Goal: Information Seeking & Learning: Find specific fact

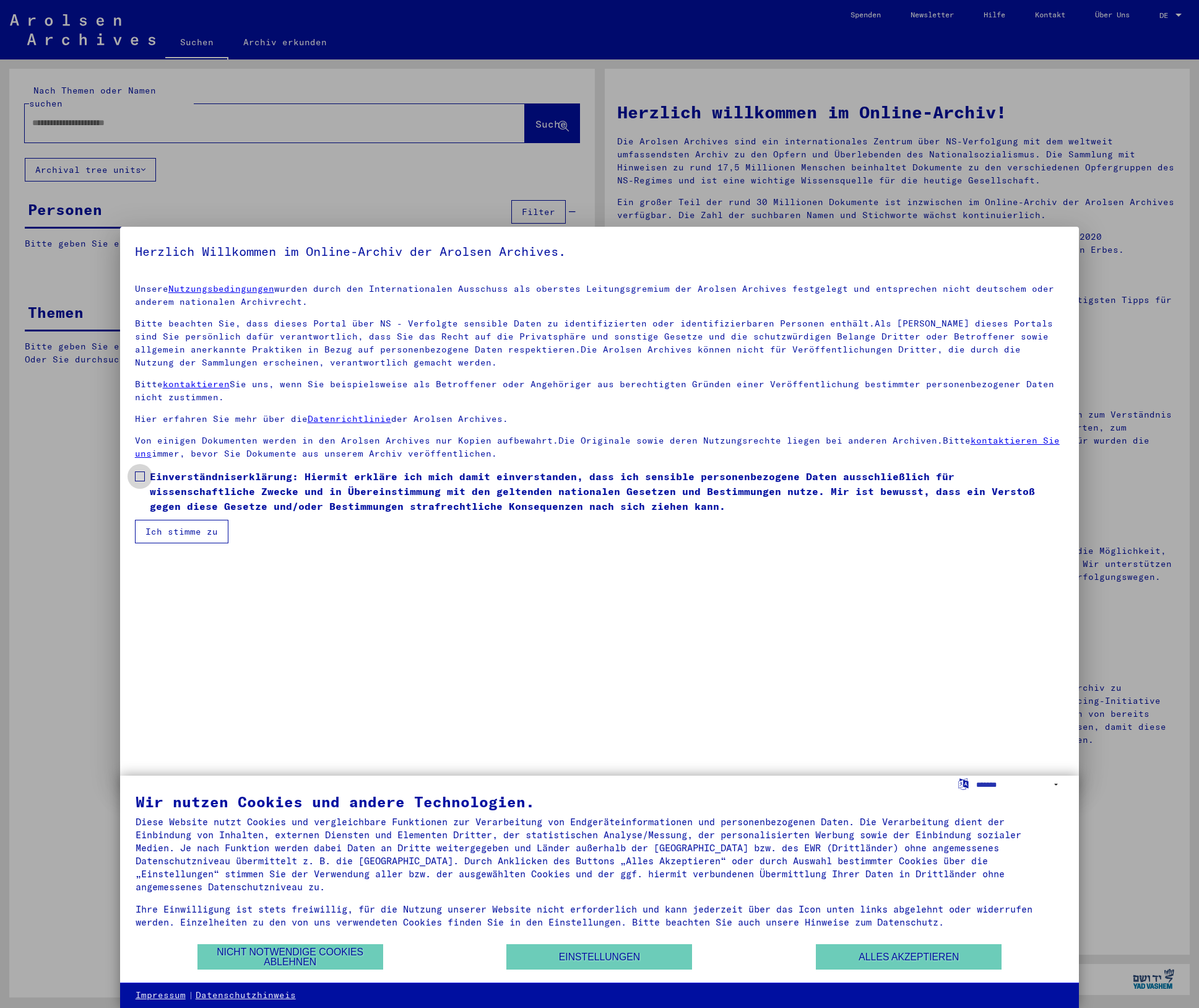
click at [140, 477] on span at bounding box center [140, 476] width 10 height 10
click at [192, 528] on button "Ich stimme zu" at bounding box center [182, 532] width 94 height 23
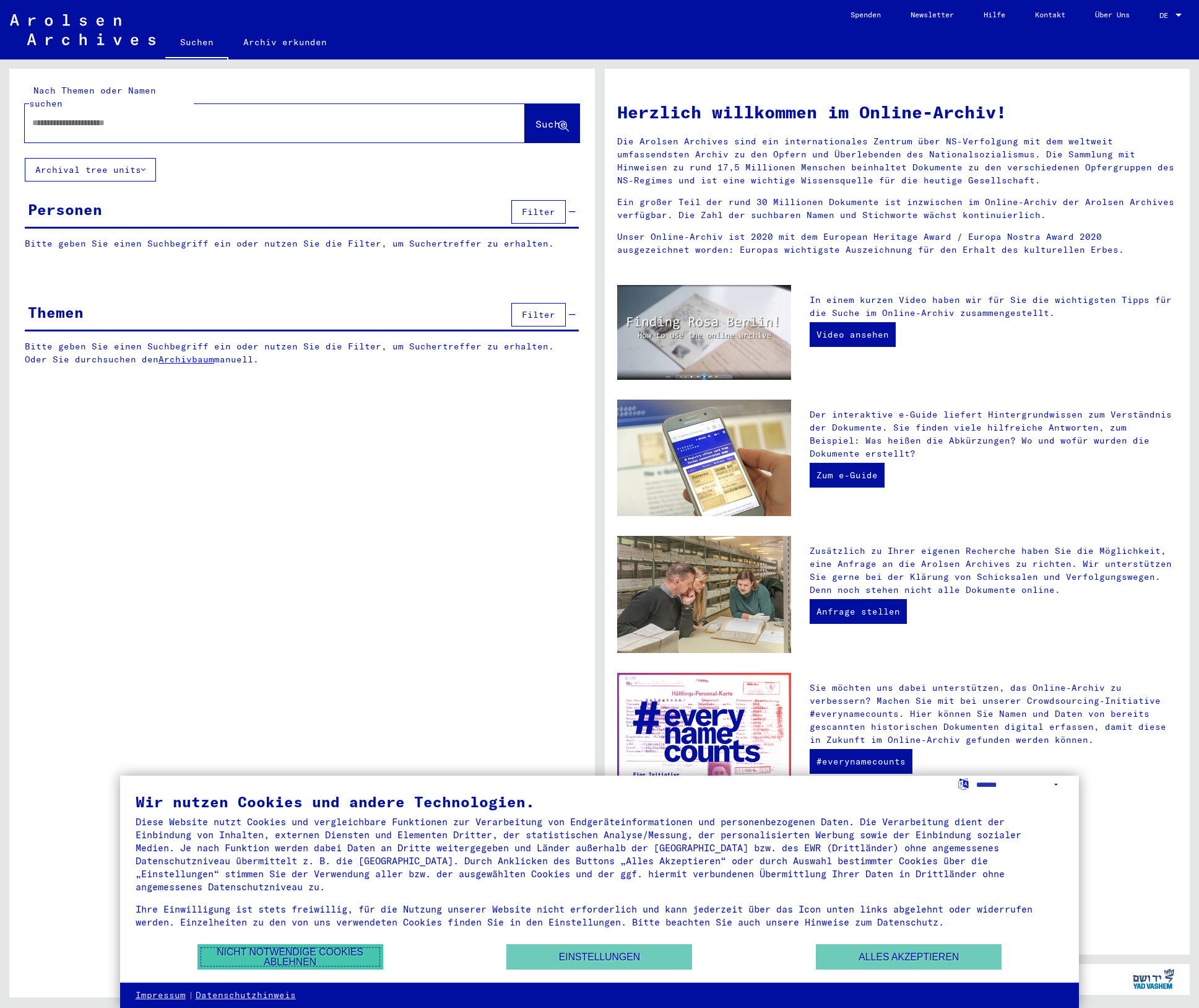
click at [268, 949] on button "Nicht notwendige Cookies ablehnen" at bounding box center [290, 956] width 185 height 25
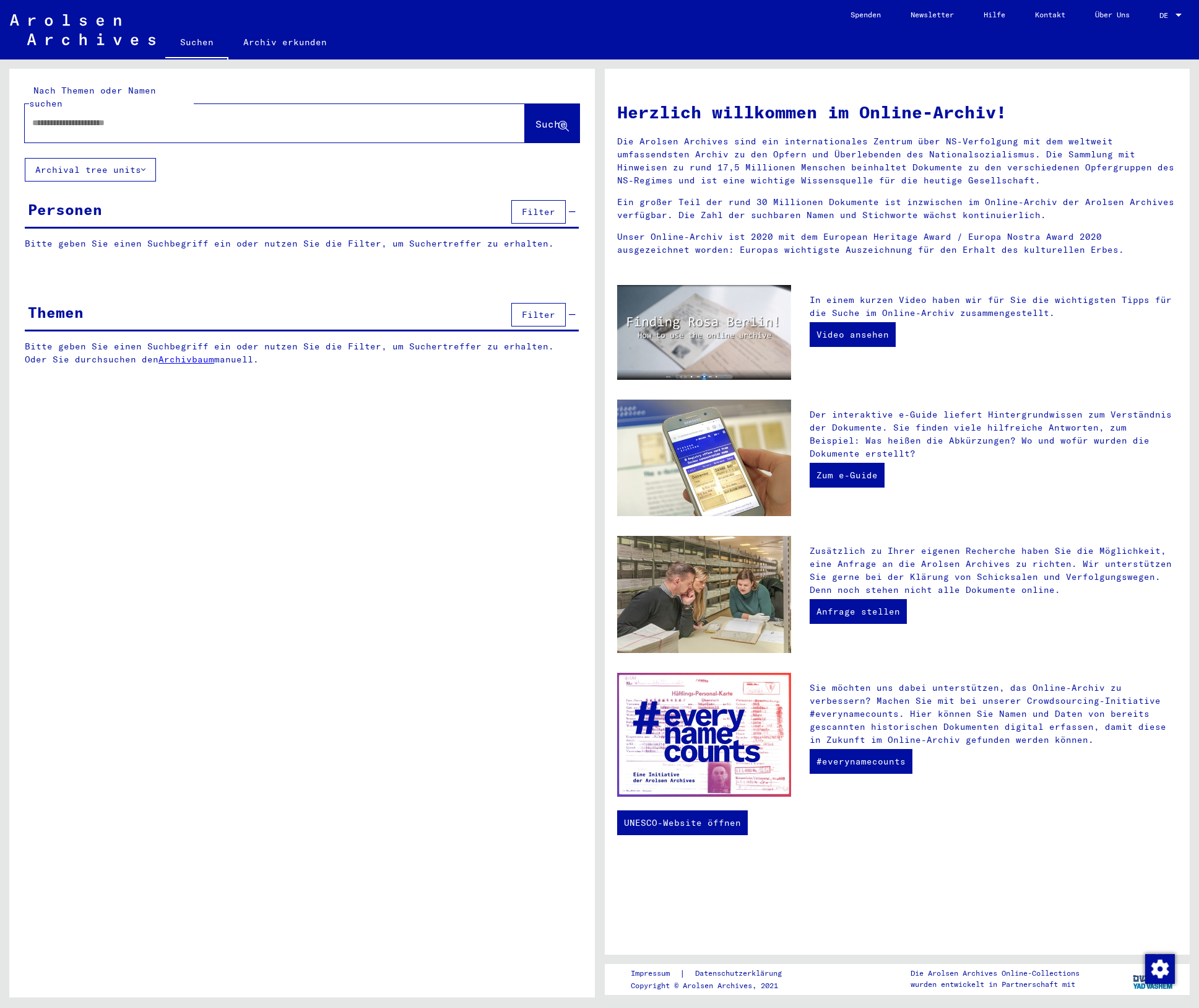
click at [183, 116] on input "text" at bounding box center [260, 123] width 455 height 13
type input "**********"
click at [536, 118] on span "Suche" at bounding box center [551, 124] width 31 height 13
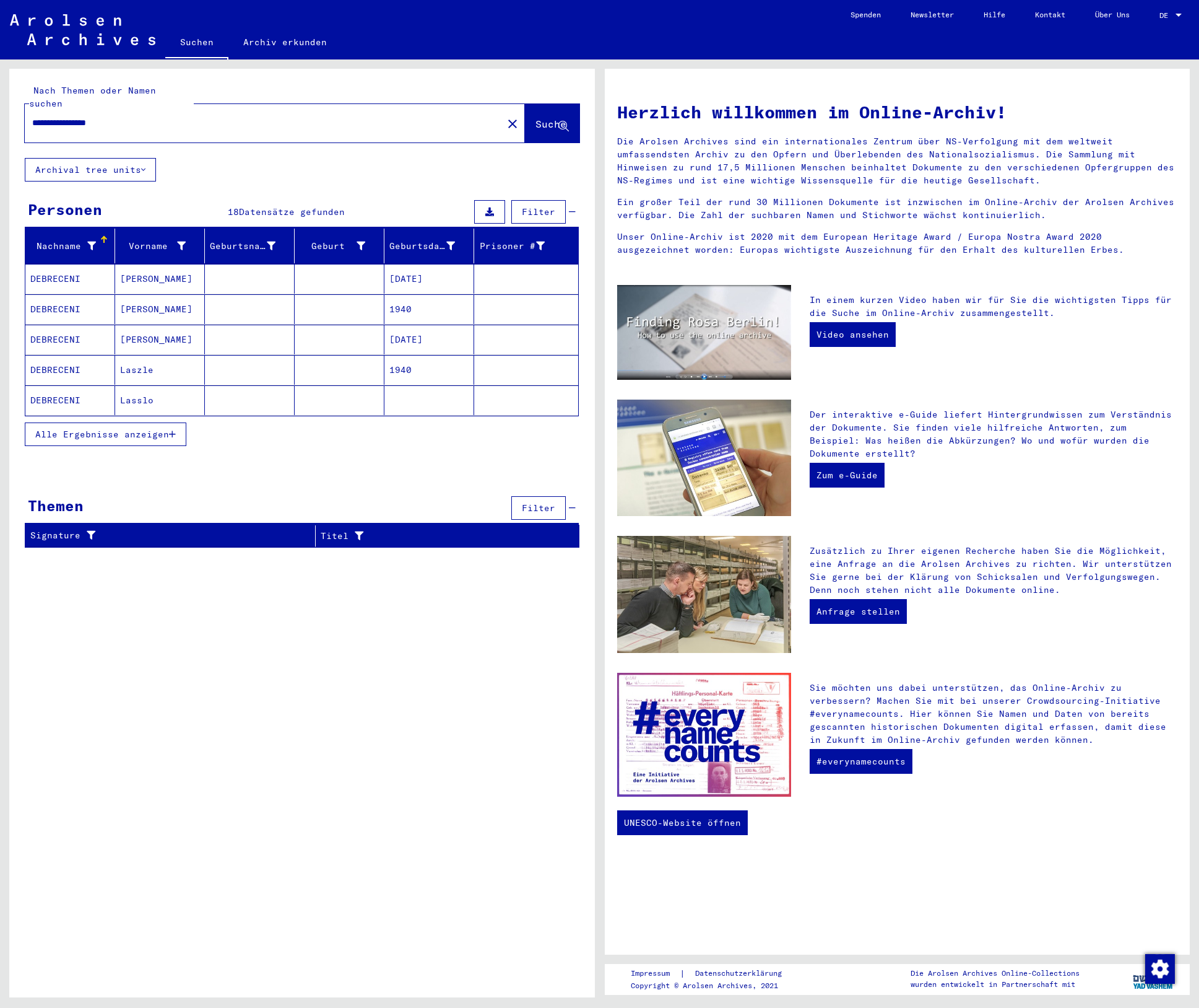
click at [131, 429] on span "Alle Ergebnisse anzeigen" at bounding box center [102, 434] width 134 height 11
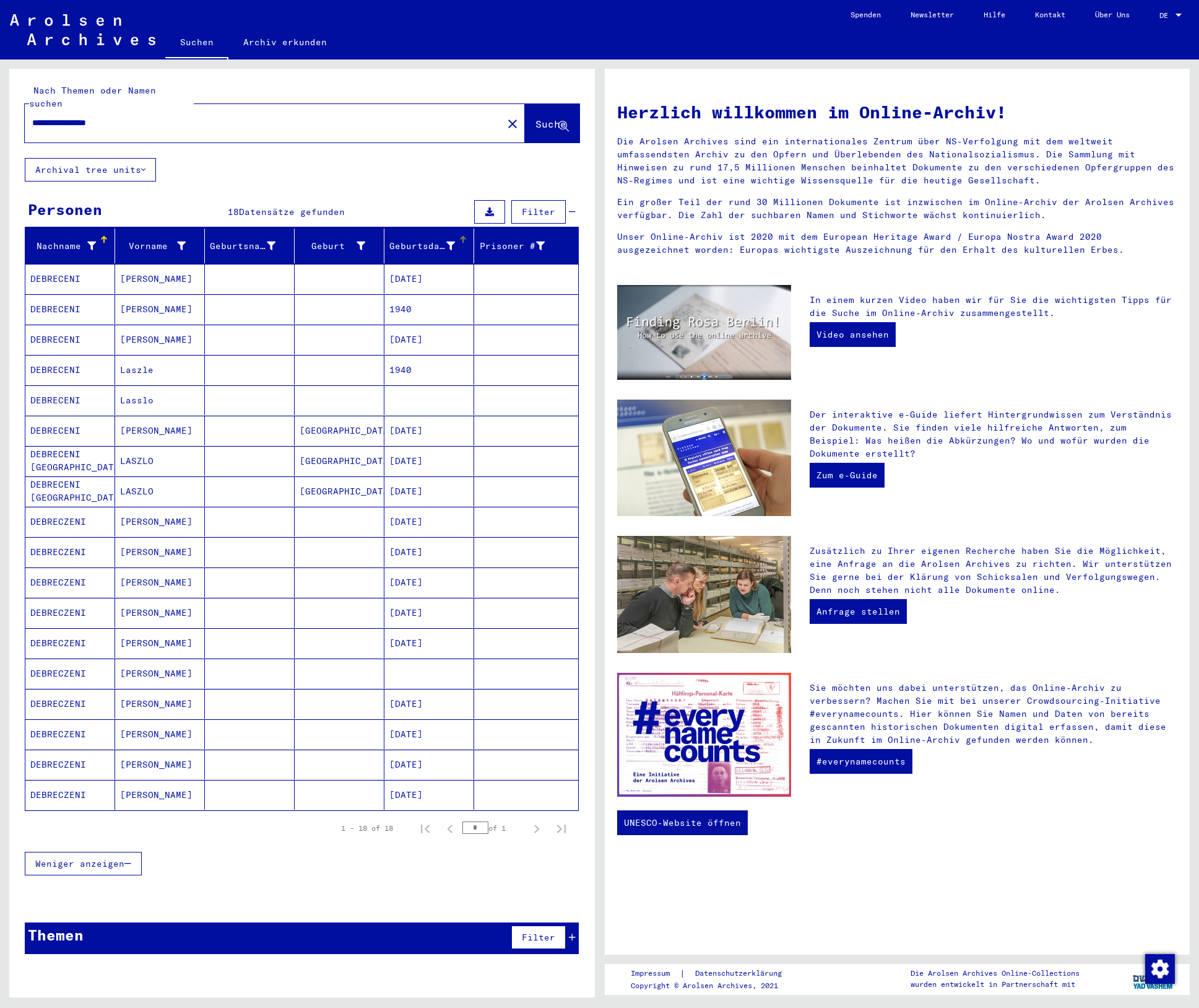
click at [424, 240] on div "Geburtsdatum" at bounding box center [422, 247] width 66 height 13
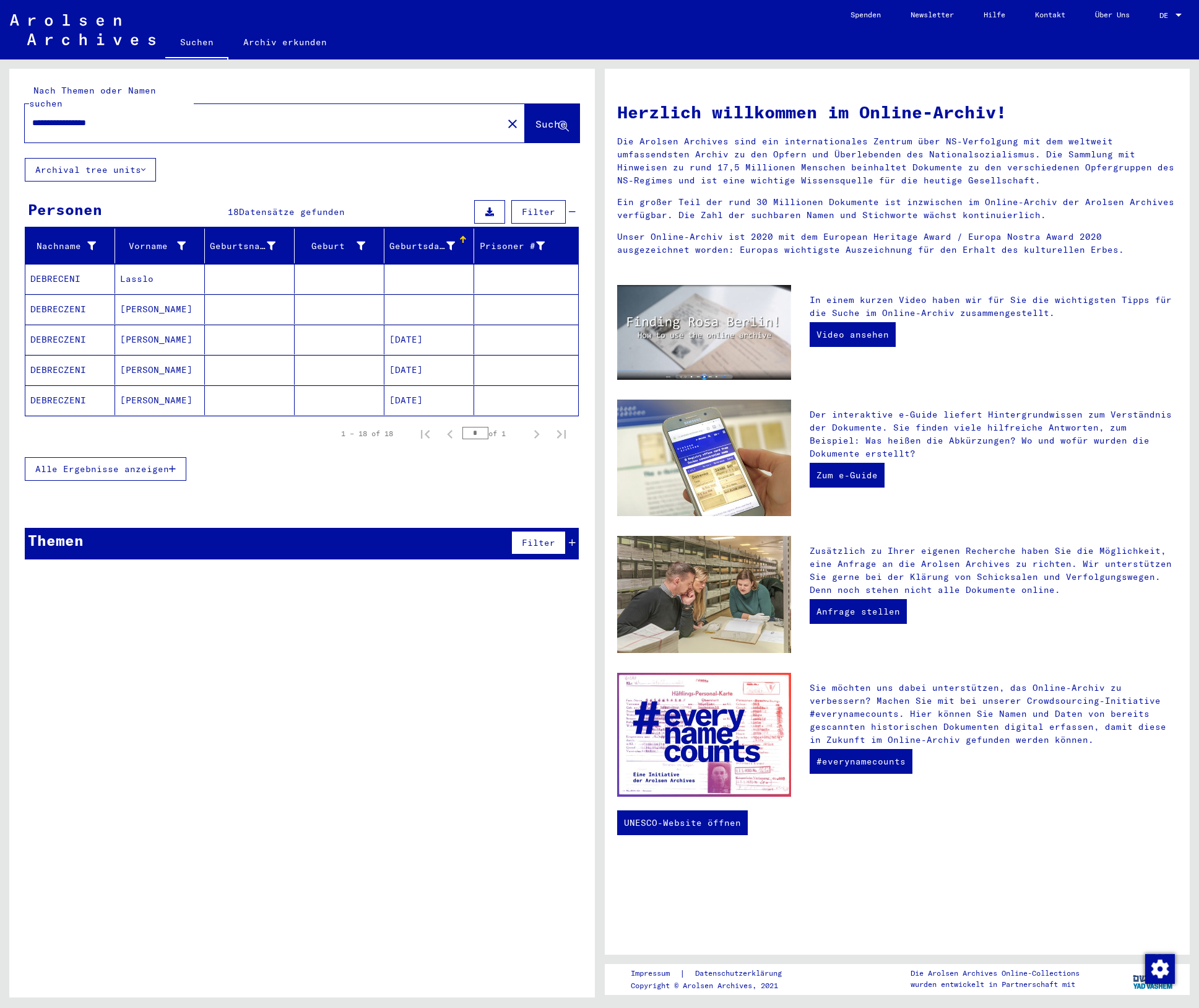
click at [67, 265] on mat-cell "DEBRECENI" at bounding box center [69, 279] width 89 height 30
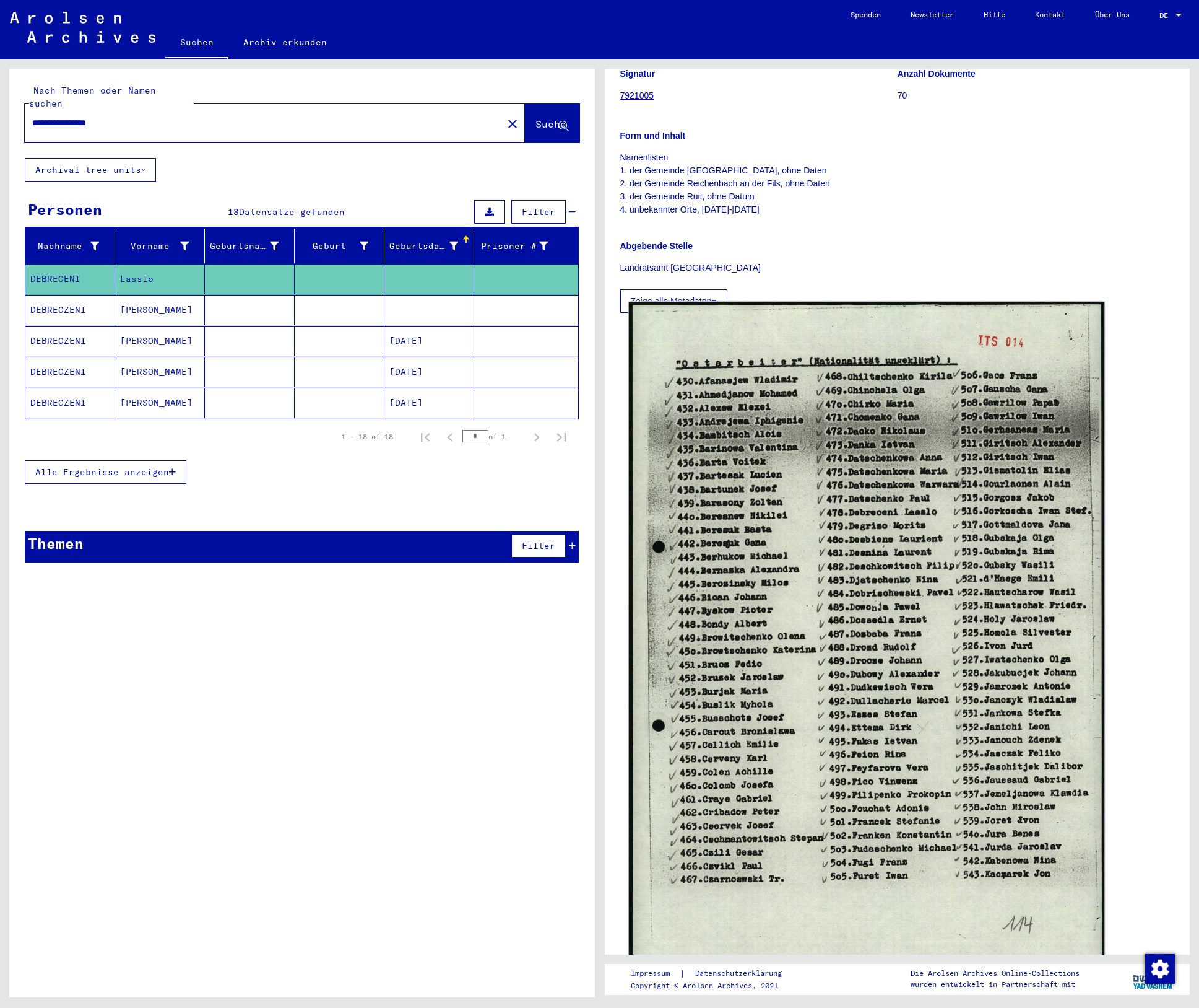
scroll to position [186, 0]
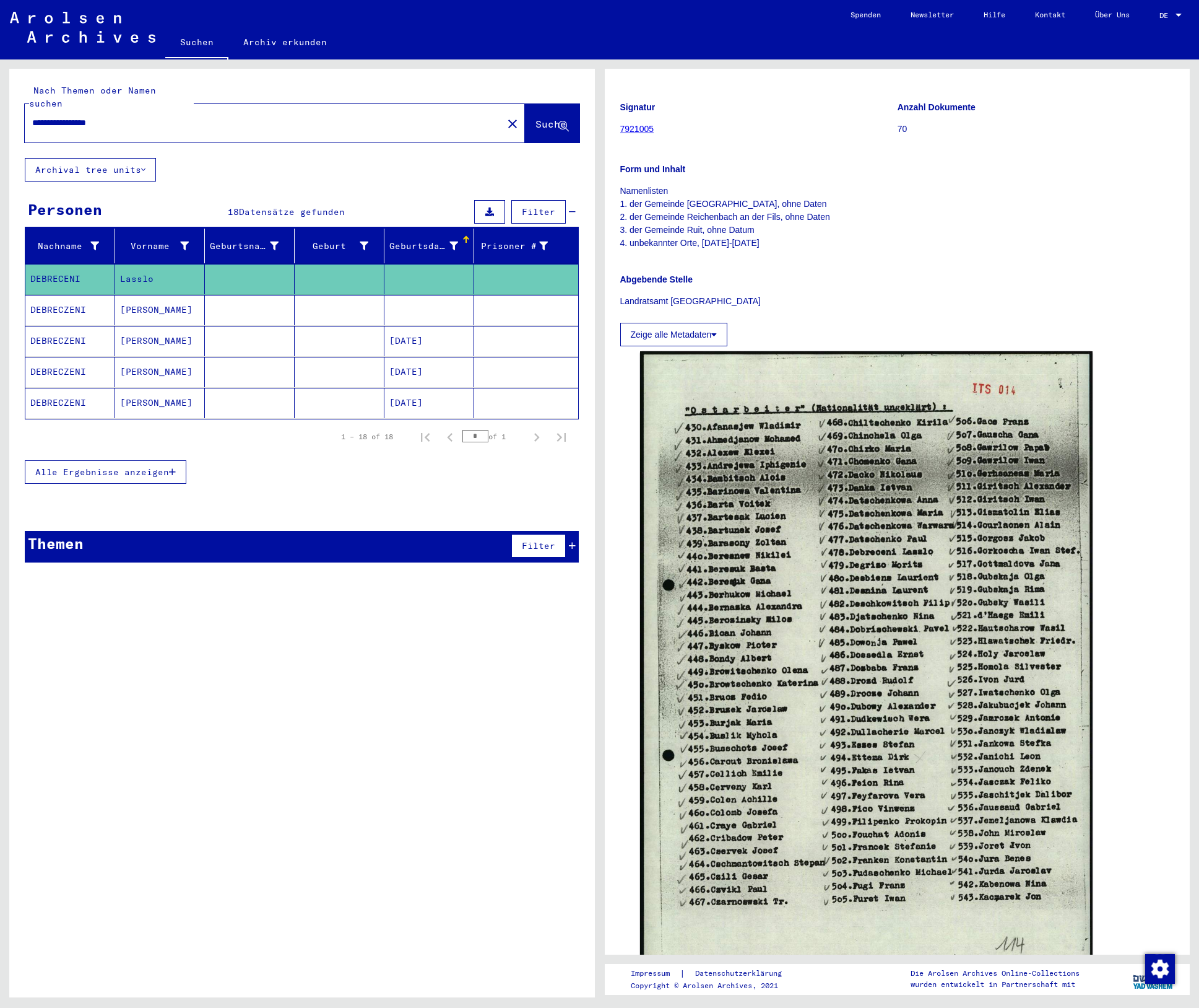
click at [151, 295] on mat-cell "[PERSON_NAME]" at bounding box center [160, 310] width 89 height 30
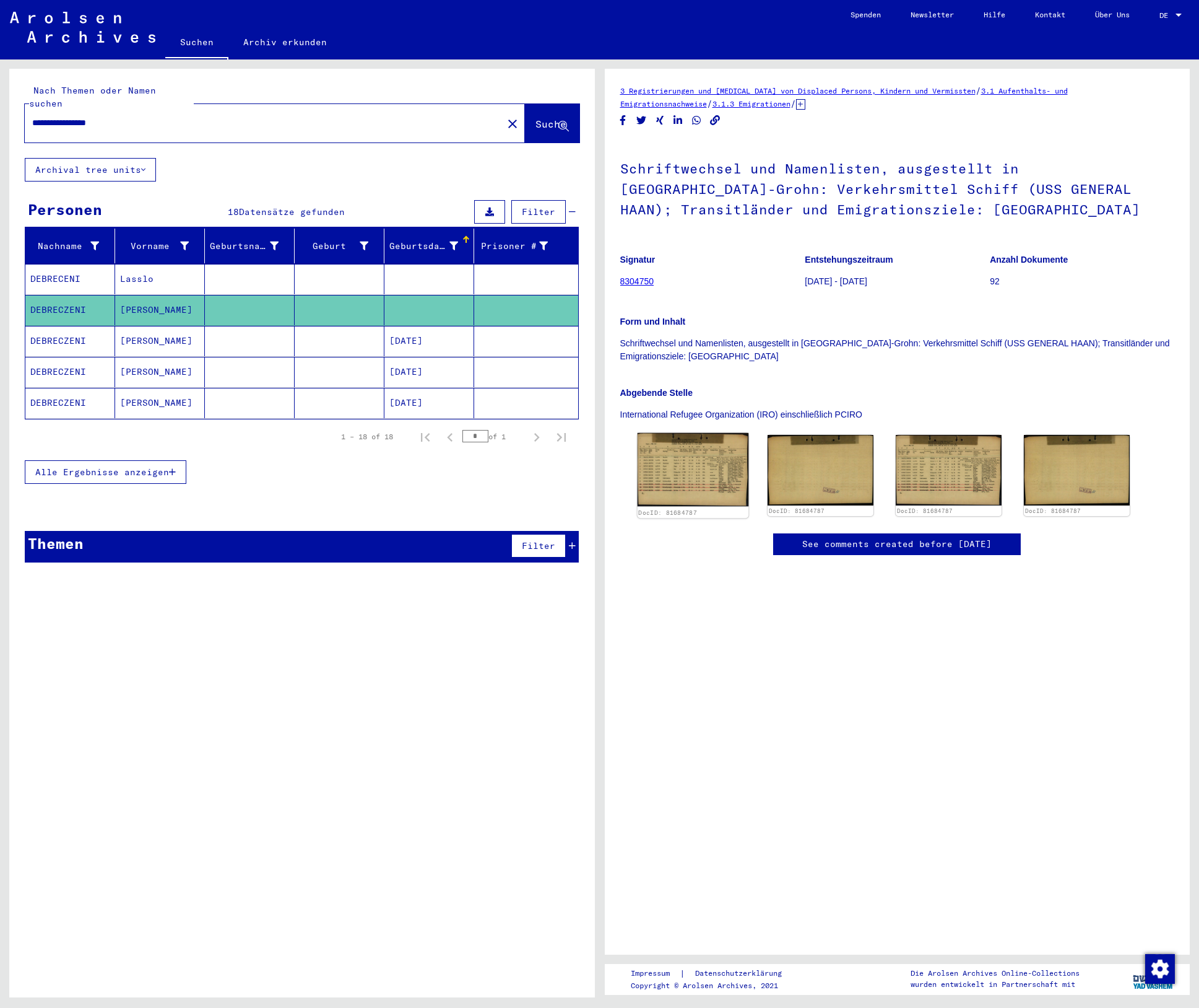
click at [674, 476] on img at bounding box center [693, 470] width 111 height 74
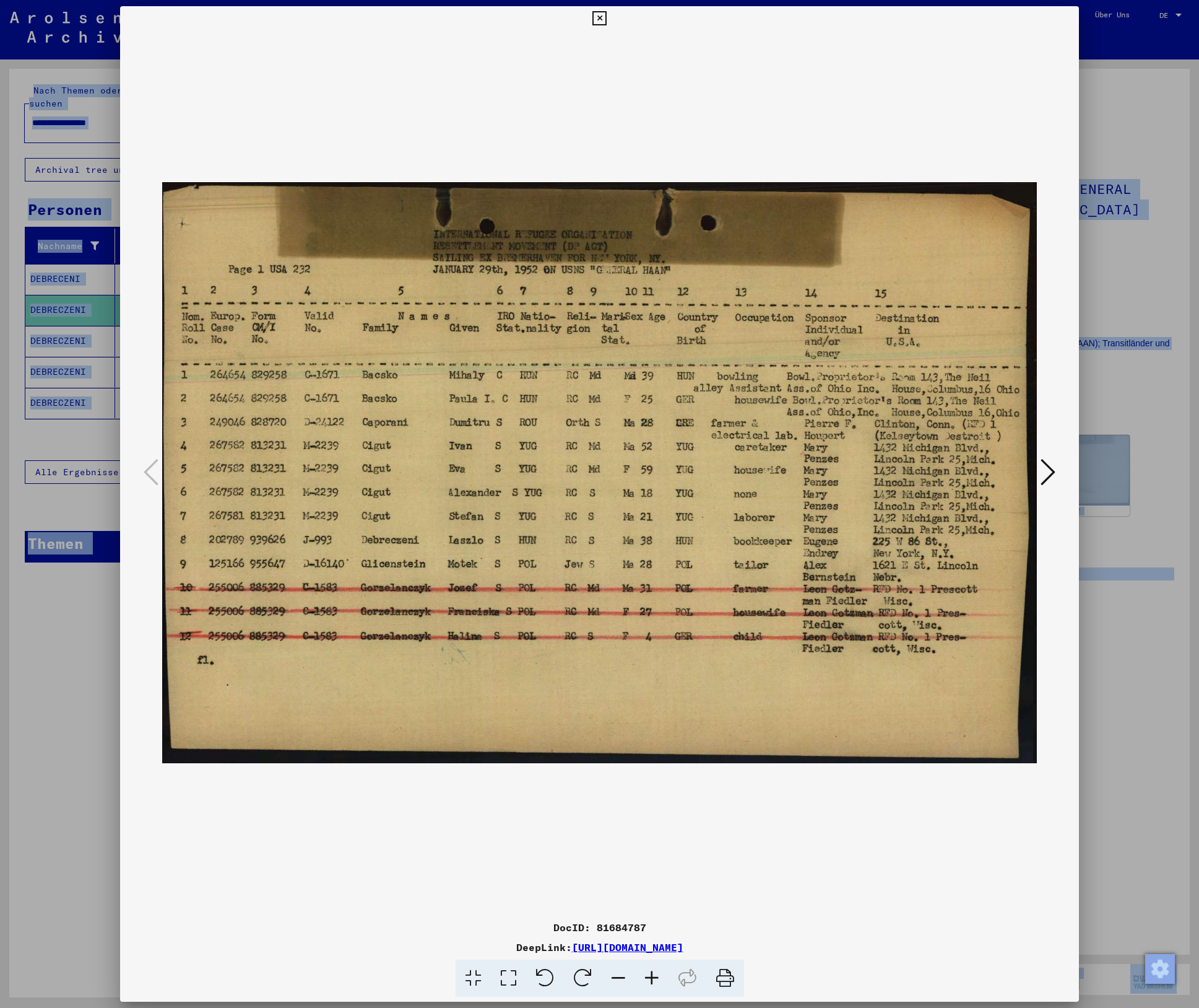
drag, startPoint x: 71, startPoint y: 770, endPoint x: -277, endPoint y: 721, distance: 351.4
click at [0, 721] on html "**********" at bounding box center [599, 504] width 1199 height 1008
click at [598, 18] on icon at bounding box center [599, 18] width 14 height 15
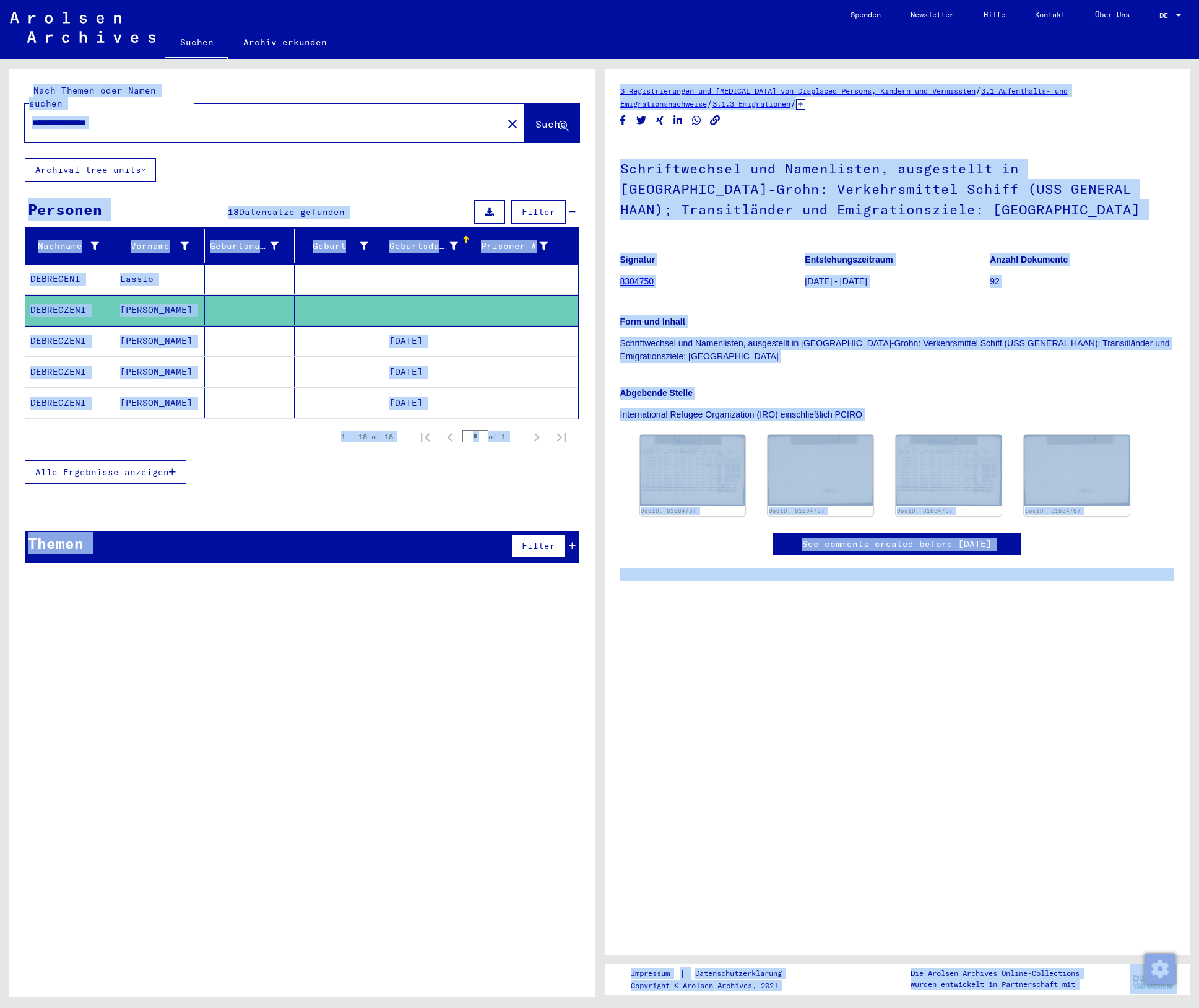
click at [1090, 123] on div "3 Registrierungen und [MEDICAL_DATA] von Displaced Persons, Kindern und Vermiss…" at bounding box center [898, 333] width 555 height 496
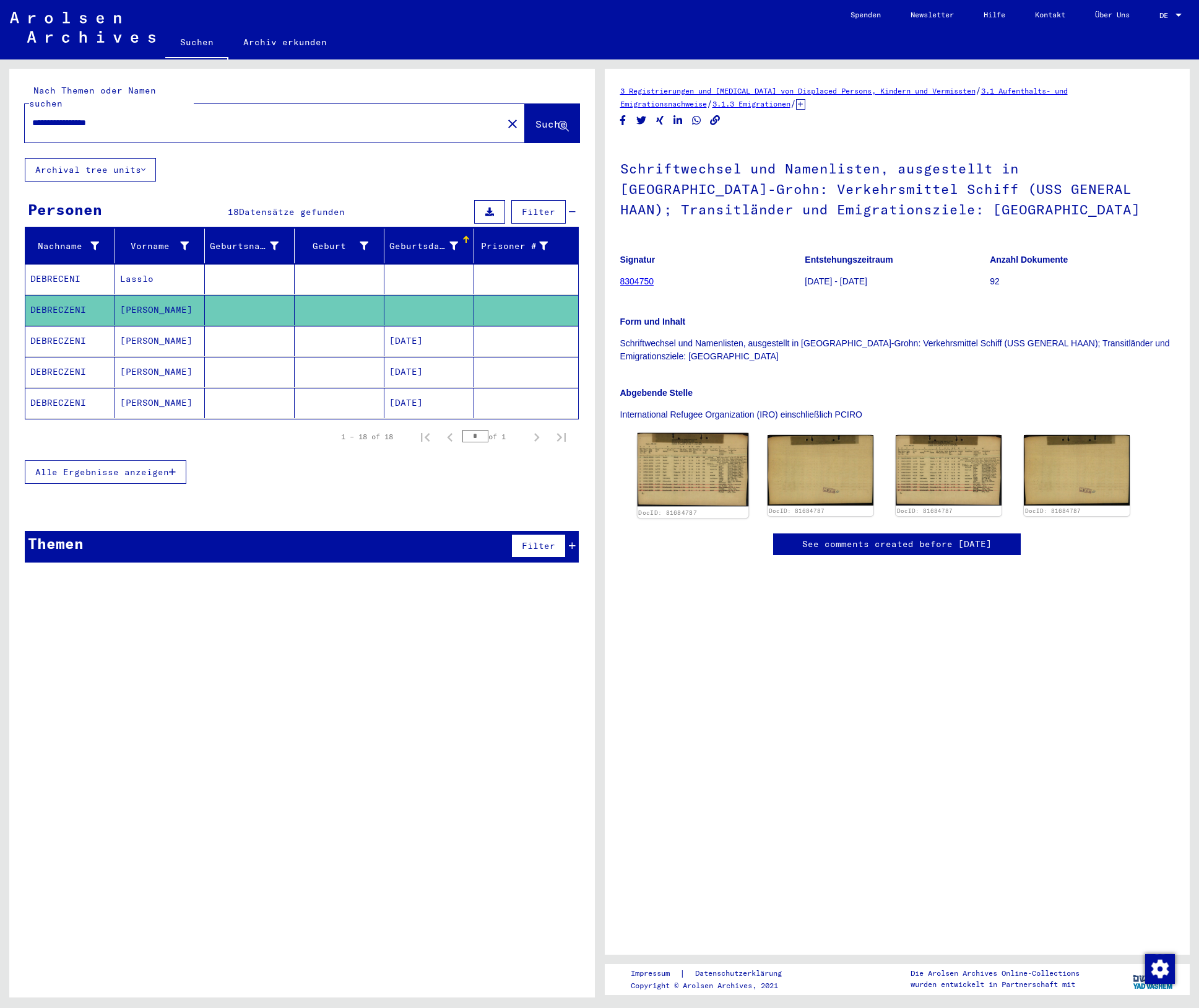
click at [683, 466] on img at bounding box center [693, 470] width 111 height 74
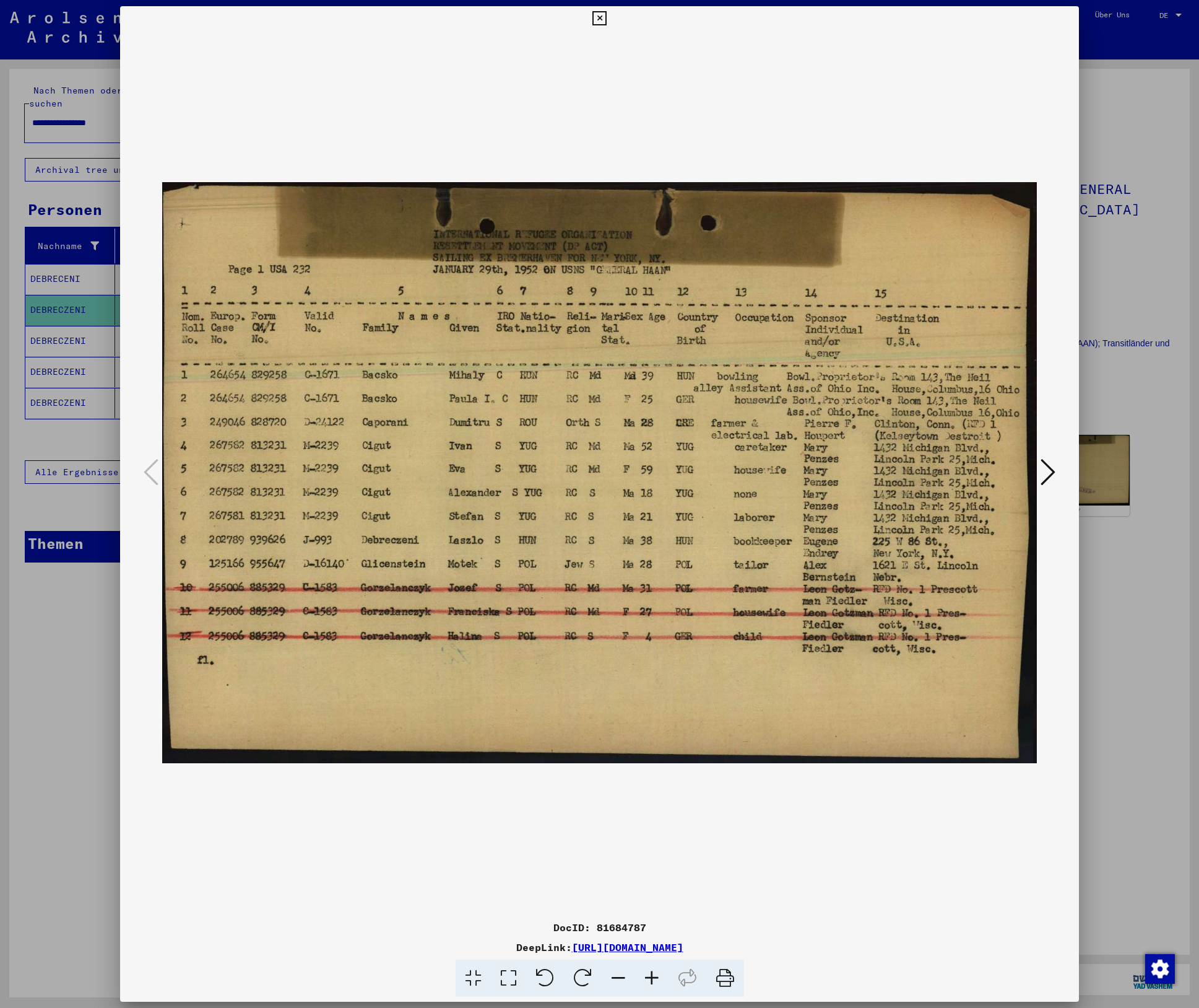
click at [598, 18] on icon at bounding box center [599, 18] width 14 height 15
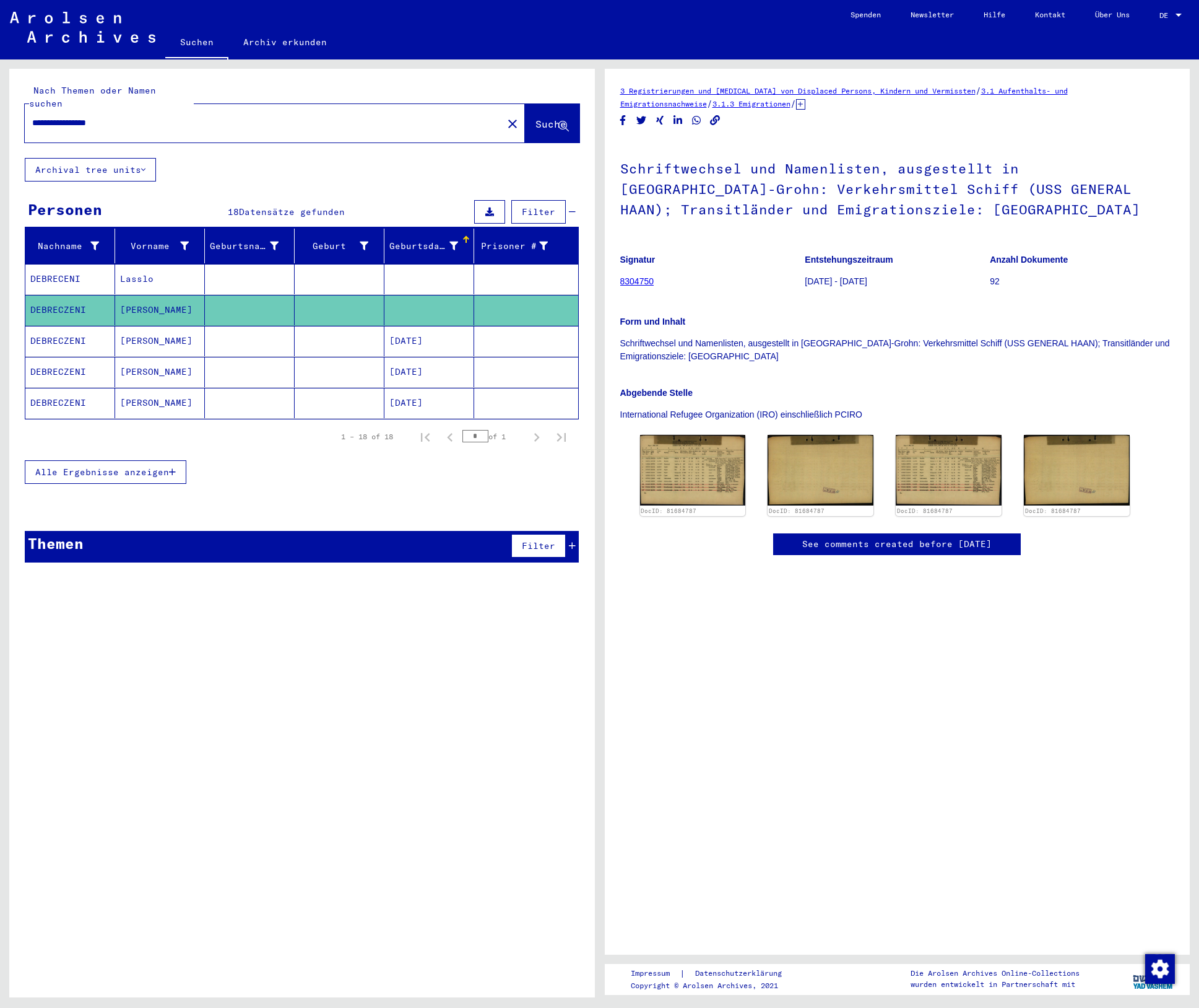
click at [713, 104] on link "3.1.3 Emigrationen" at bounding box center [751, 104] width 78 height 9
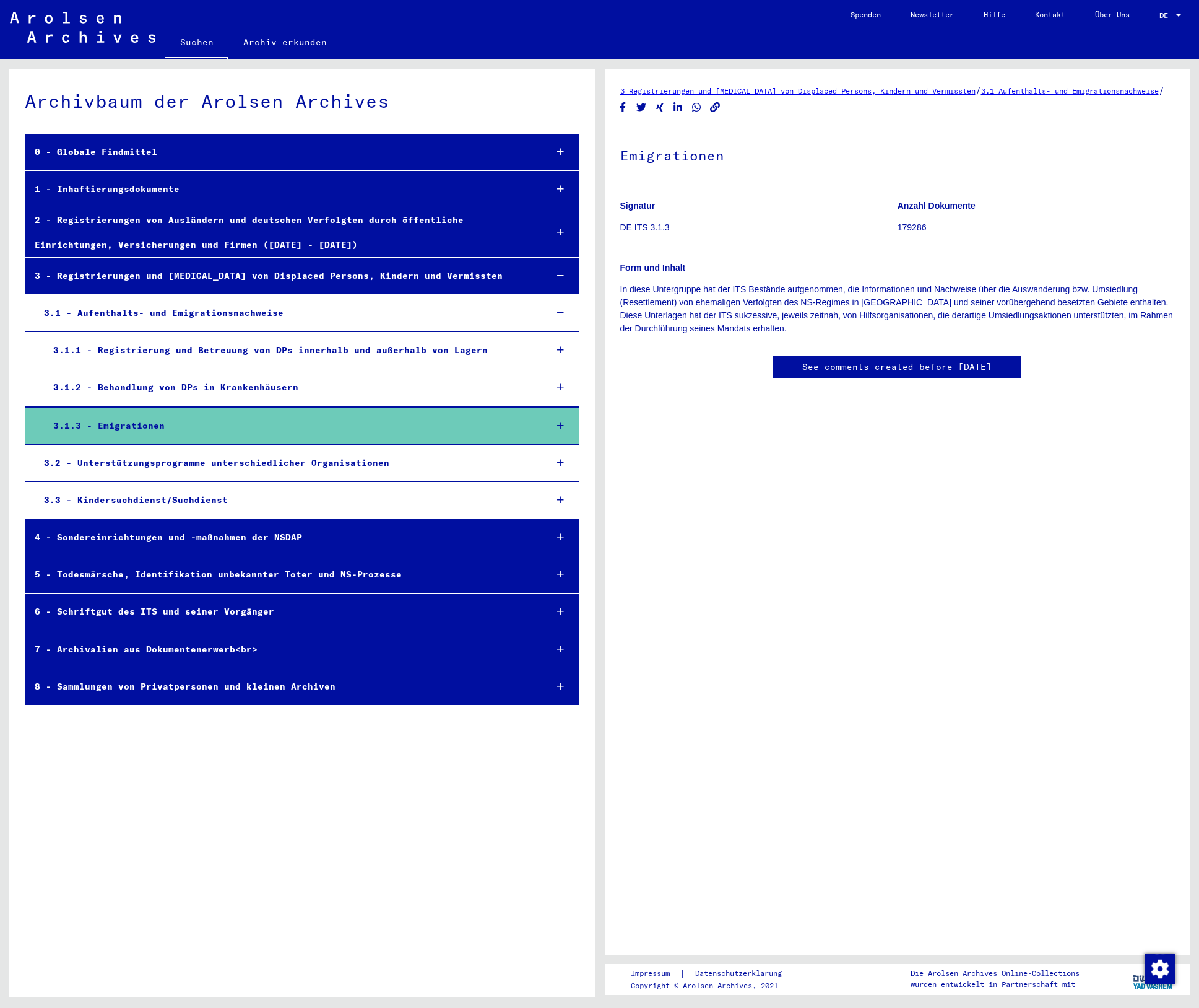
click at [558, 425] on icon at bounding box center [561, 425] width 7 height 8
